Goal: Information Seeking & Learning: Learn about a topic

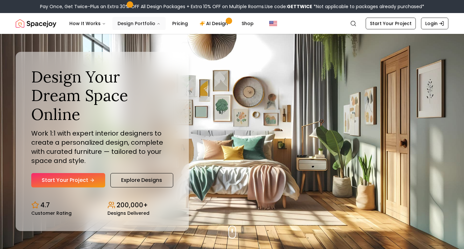
click at [141, 24] on button "Design Portfolio" at bounding box center [138, 23] width 53 height 13
click at [179, 23] on link "Pricing" at bounding box center [180, 23] width 26 height 13
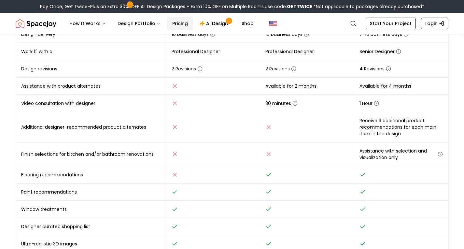
scroll to position [177, 0]
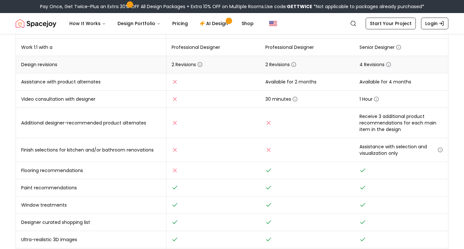
click at [200, 64] on icon "button" at bounding box center [199, 64] width 5 height 5
click at [217, 63] on td "2 Revisions" at bounding box center [213, 64] width 94 height 17
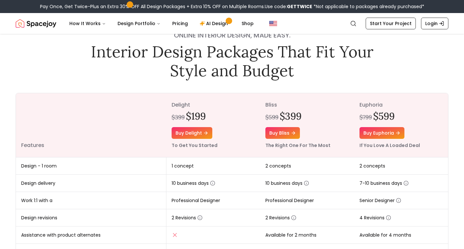
scroll to position [0, 0]
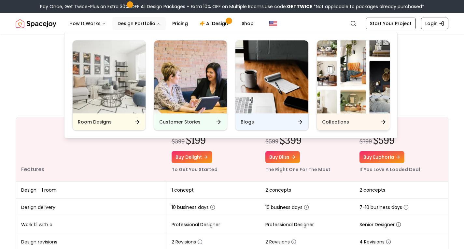
click at [339, 85] on img "Main" at bounding box center [353, 76] width 73 height 73
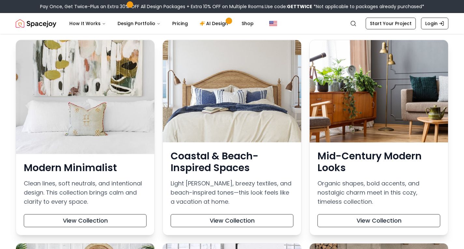
scroll to position [130, 0]
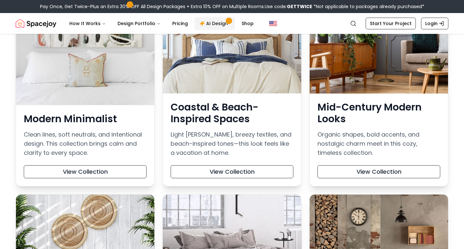
click at [222, 25] on link "AI Design" at bounding box center [214, 23] width 41 height 13
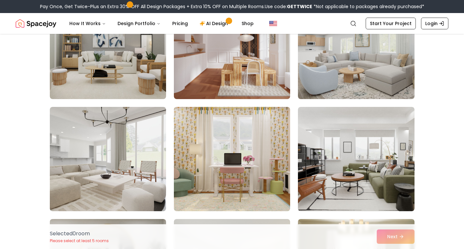
scroll to position [130, 0]
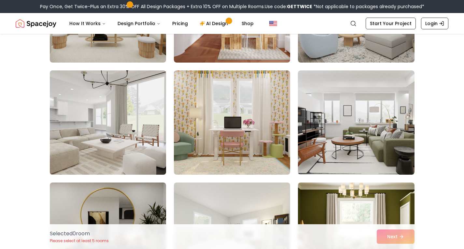
click at [146, 128] on img at bounding box center [108, 122] width 122 height 109
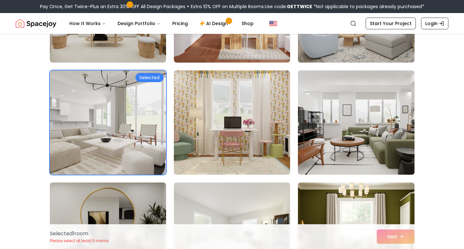
click at [351, 122] on img at bounding box center [356, 122] width 122 height 109
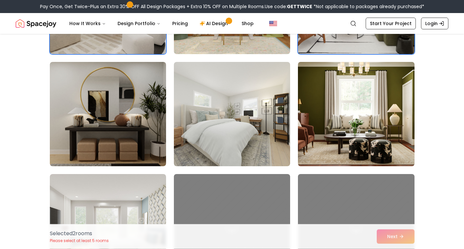
scroll to position [260, 0]
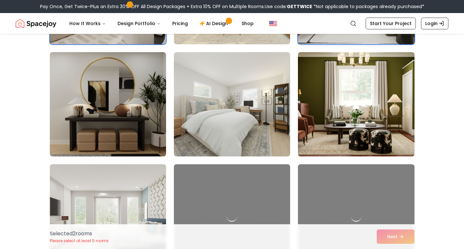
click at [360, 136] on img at bounding box center [356, 103] width 122 height 109
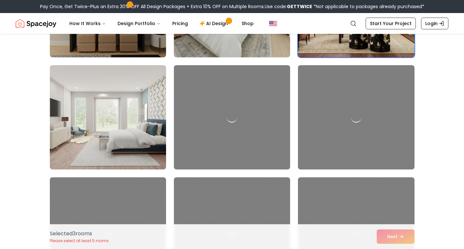
scroll to position [406, 0]
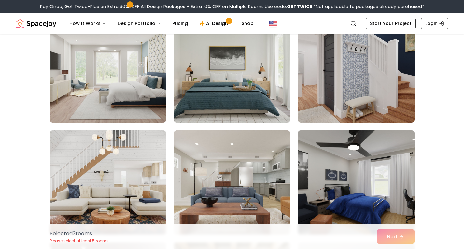
click at [231, 111] on img at bounding box center [232, 70] width 122 height 109
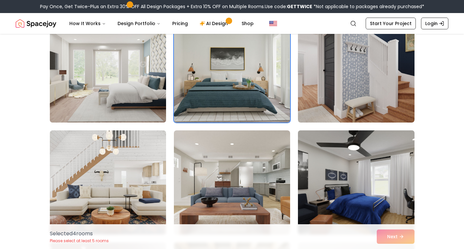
click at [127, 93] on img at bounding box center [108, 70] width 122 height 109
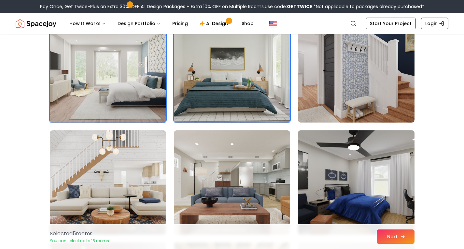
click at [390, 238] on button "Next" at bounding box center [396, 236] width 38 height 14
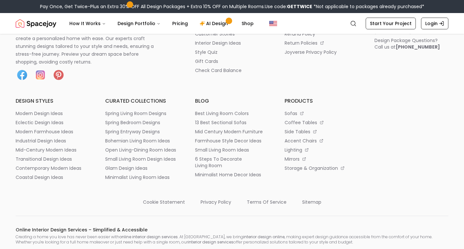
scroll to position [324, 0]
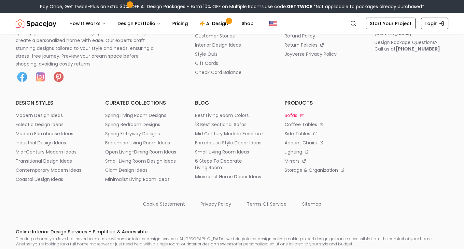
click at [291, 114] on p "sofas" at bounding box center [291, 115] width 13 height 7
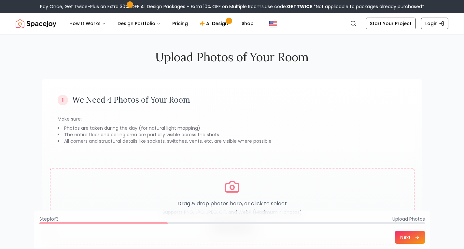
scroll to position [0, 0]
